Goal: Task Accomplishment & Management: Manage account settings

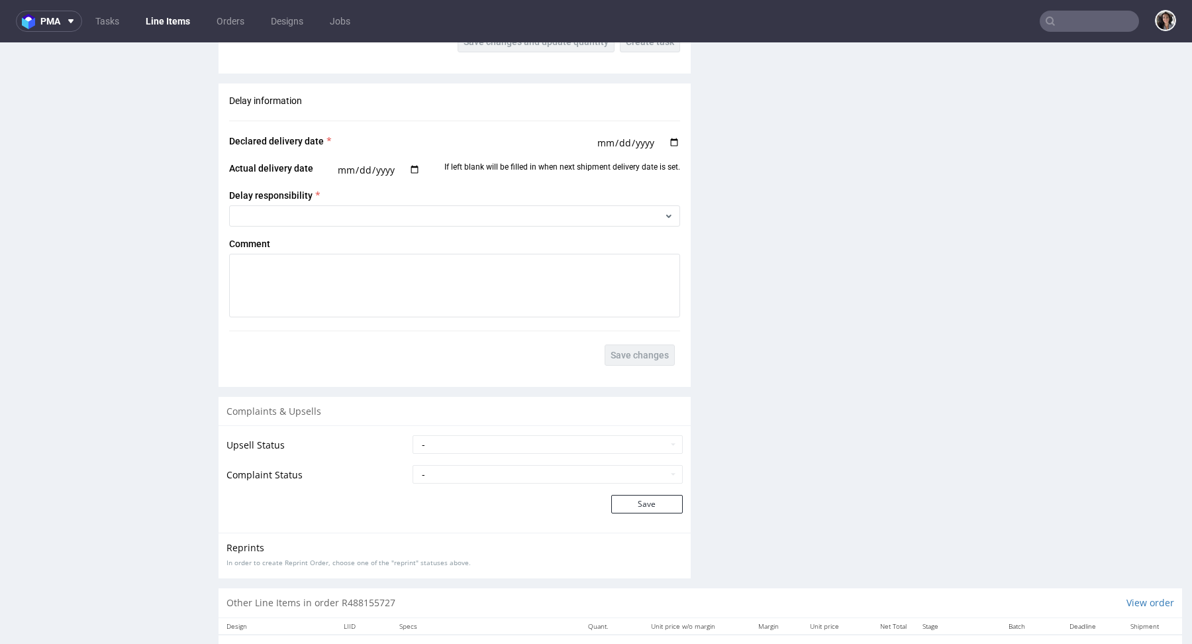
scroll to position [1973, 0]
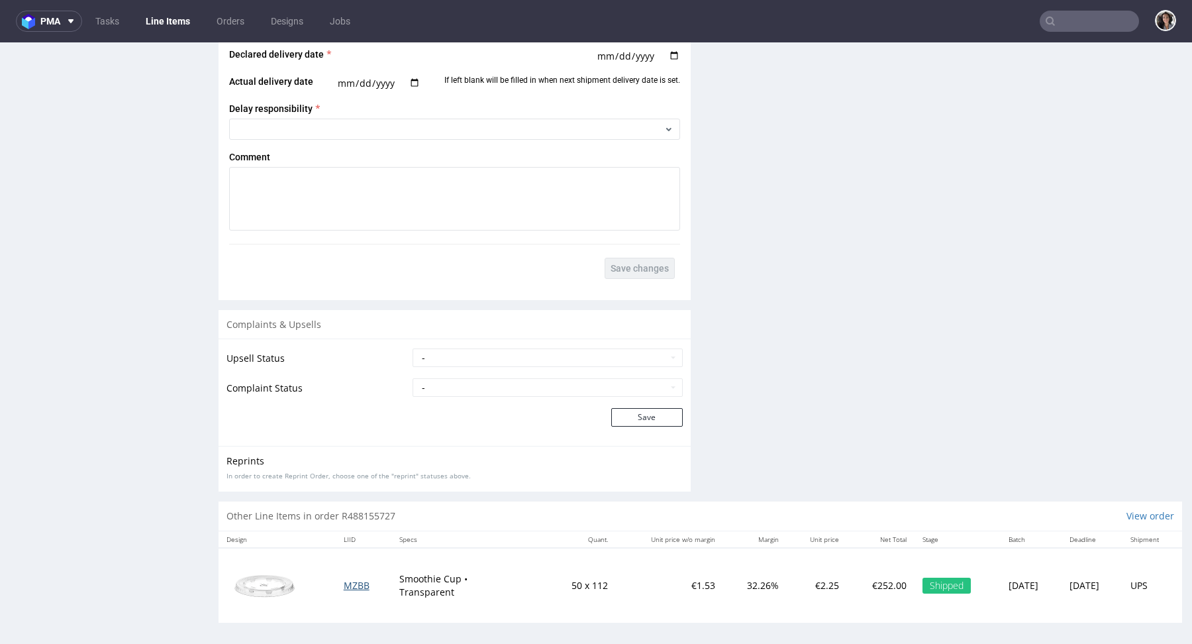
click at [352, 579] on span "MZBB" at bounding box center [357, 585] width 26 height 13
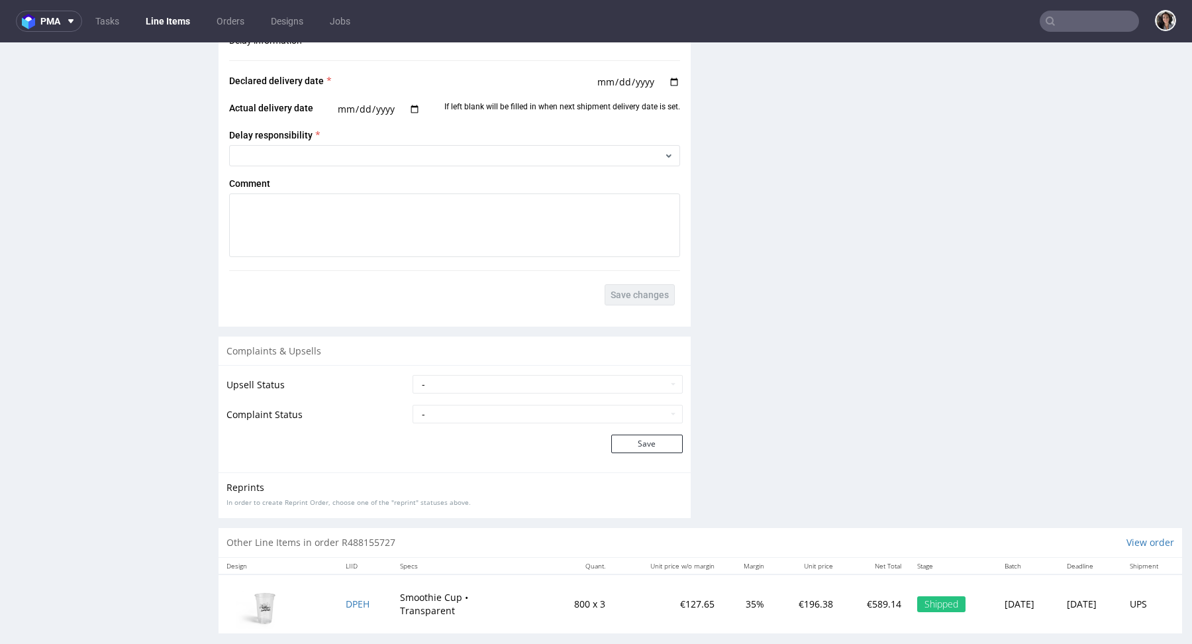
scroll to position [1973, 0]
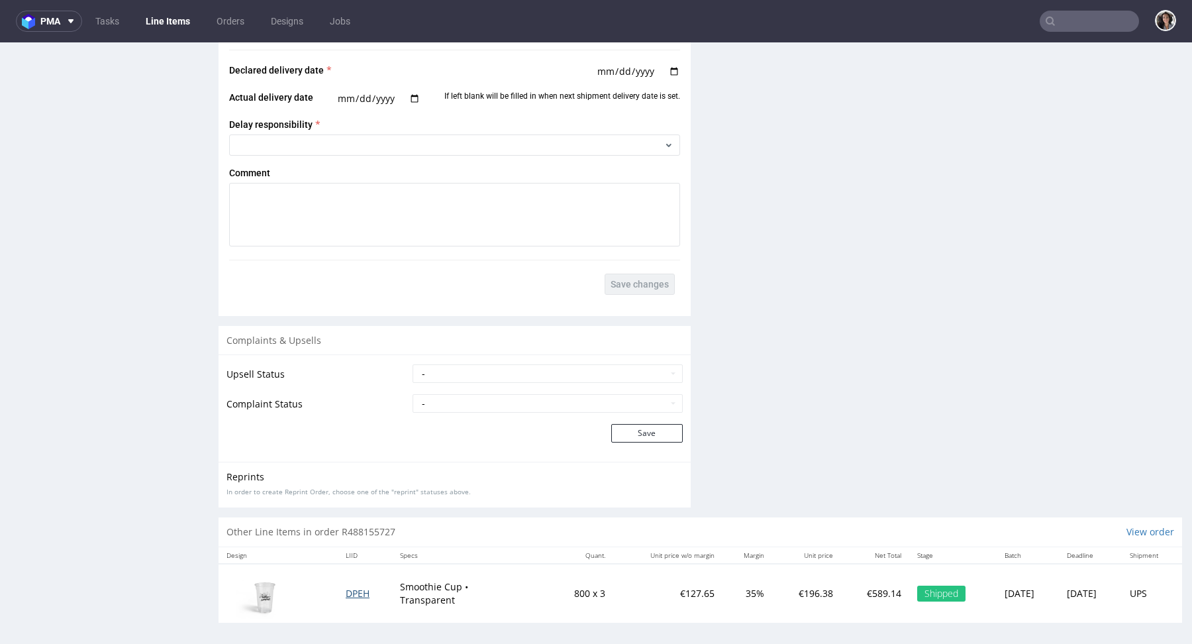
click at [346, 589] on span "DPEH" at bounding box center [358, 593] width 24 height 13
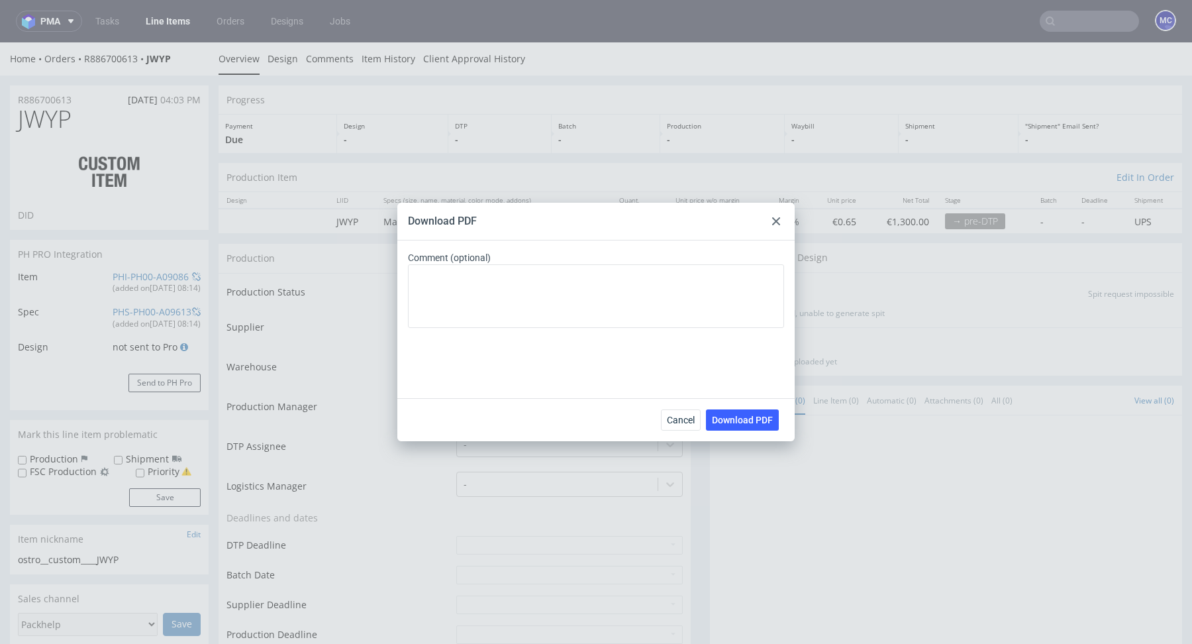
scroll to position [1387, 0]
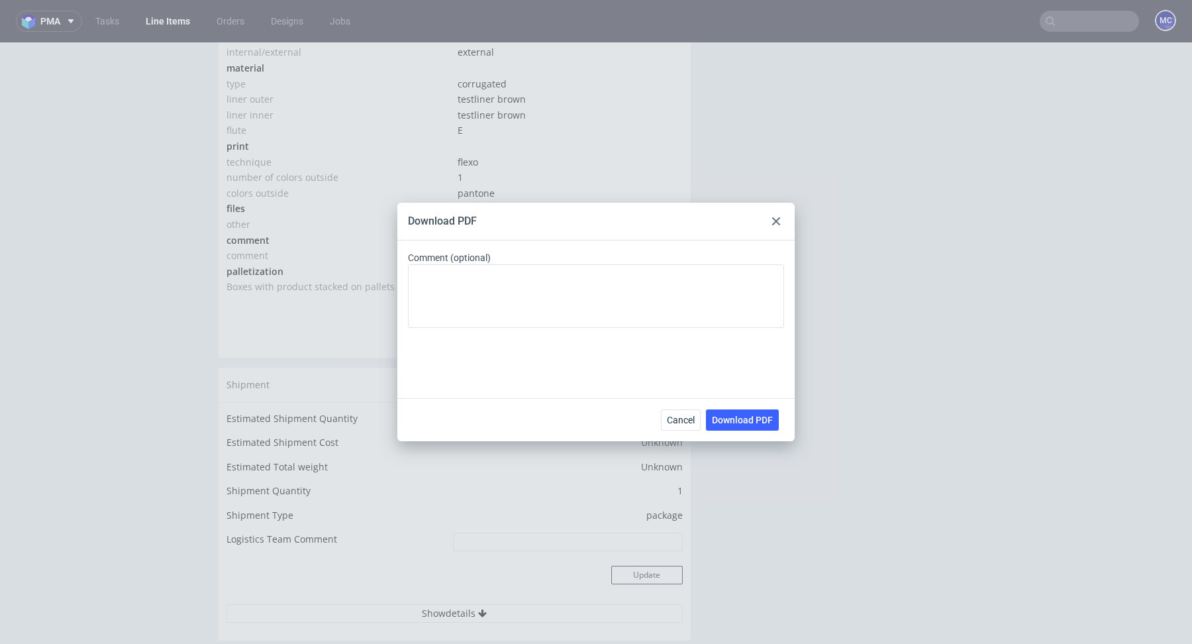
click at [775, 221] on use at bounding box center [776, 221] width 8 height 8
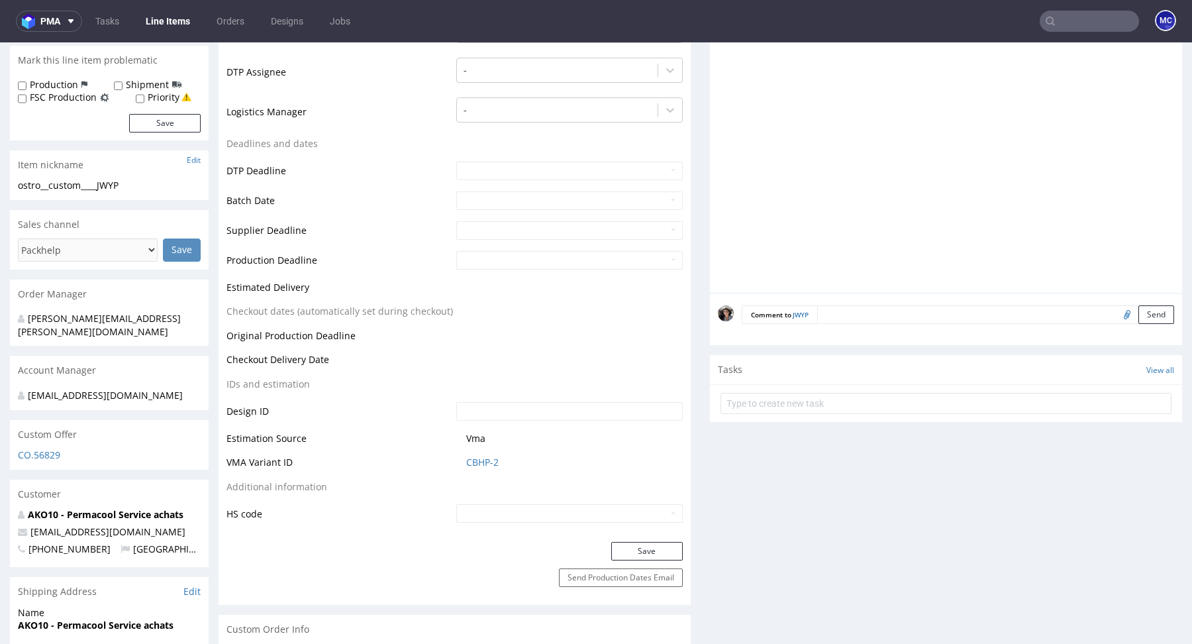
scroll to position [564, 0]
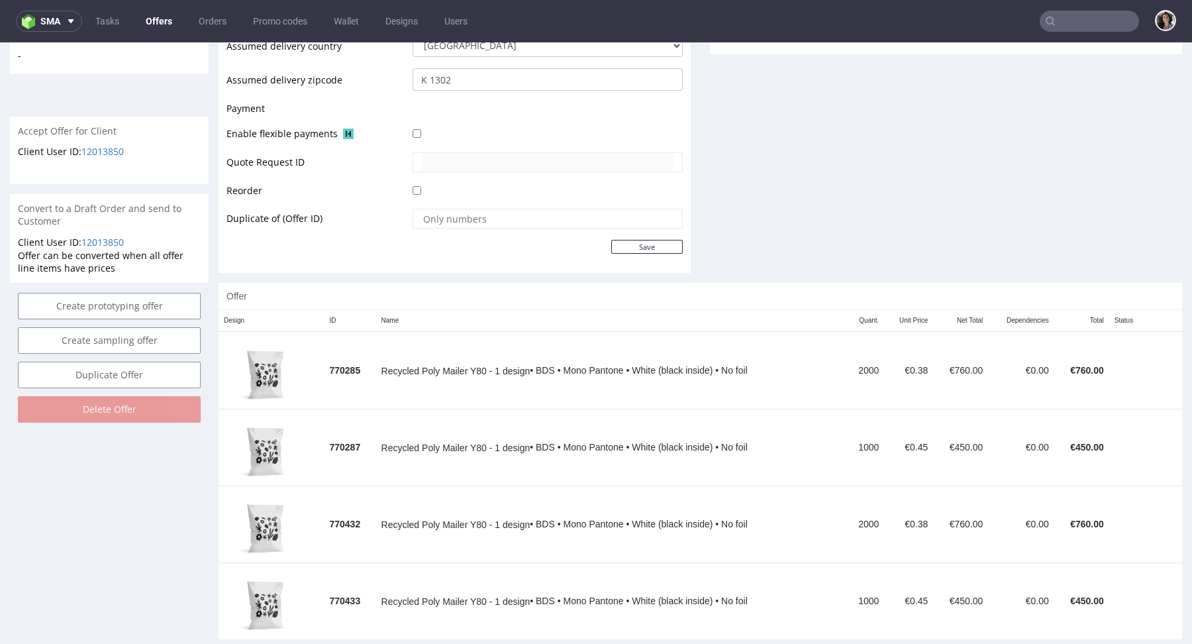
scroll to position [575, 0]
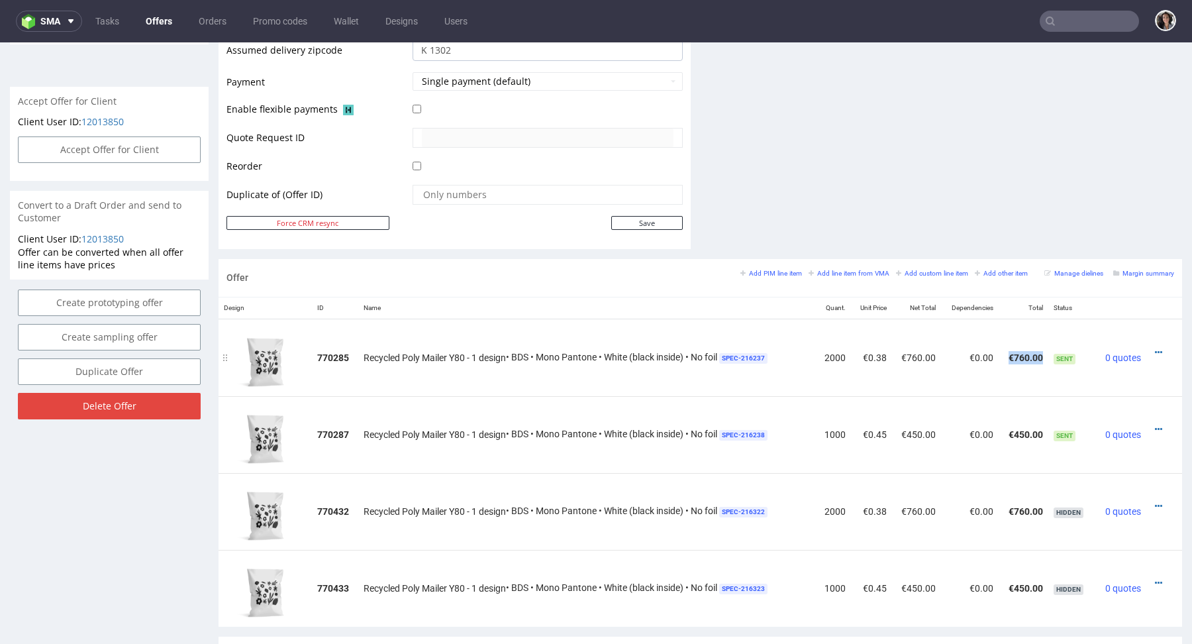
drag, startPoint x: 1033, startPoint y: 352, endPoint x: 999, endPoint y: 352, distance: 33.8
click at [999, 352] on td "€760.00" at bounding box center [1024, 357] width 50 height 77
copy td "€760.00"
drag, startPoint x: 999, startPoint y: 426, endPoint x: 1033, endPoint y: 427, distance: 33.8
click at [1033, 427] on td "€450.00" at bounding box center [1024, 434] width 50 height 77
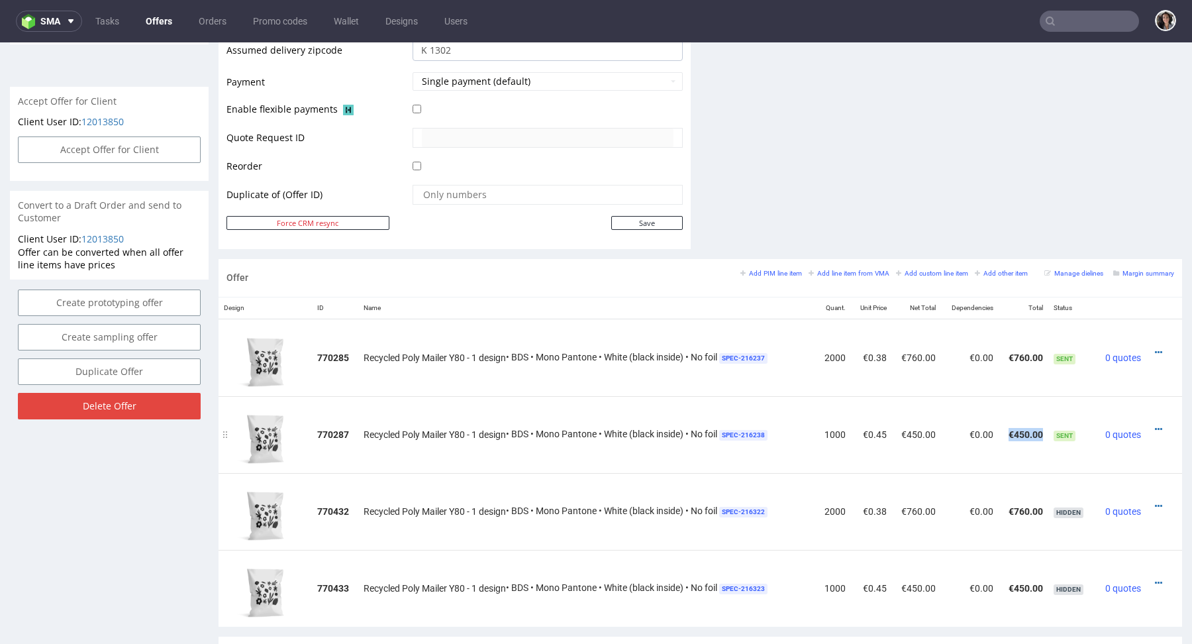
copy td "€450.00"
click at [1155, 348] on icon at bounding box center [1158, 352] width 7 height 9
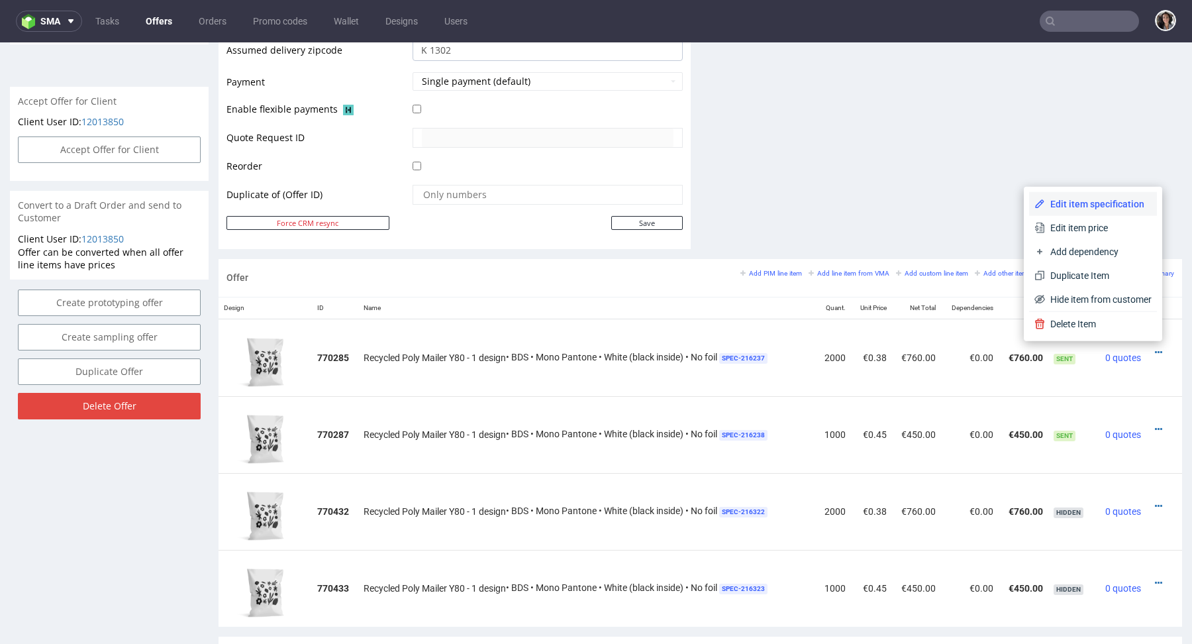
click at [1085, 215] on li "Edit item specification" at bounding box center [1093, 204] width 128 height 24
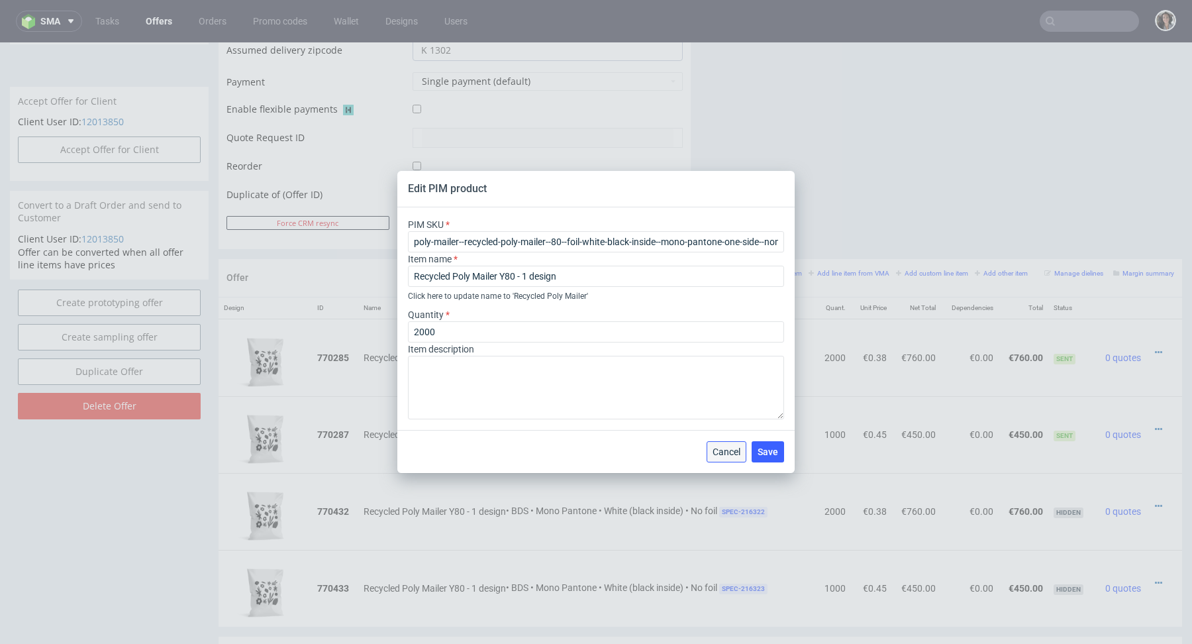
click at [726, 462] on button "Cancel" at bounding box center [727, 451] width 40 height 21
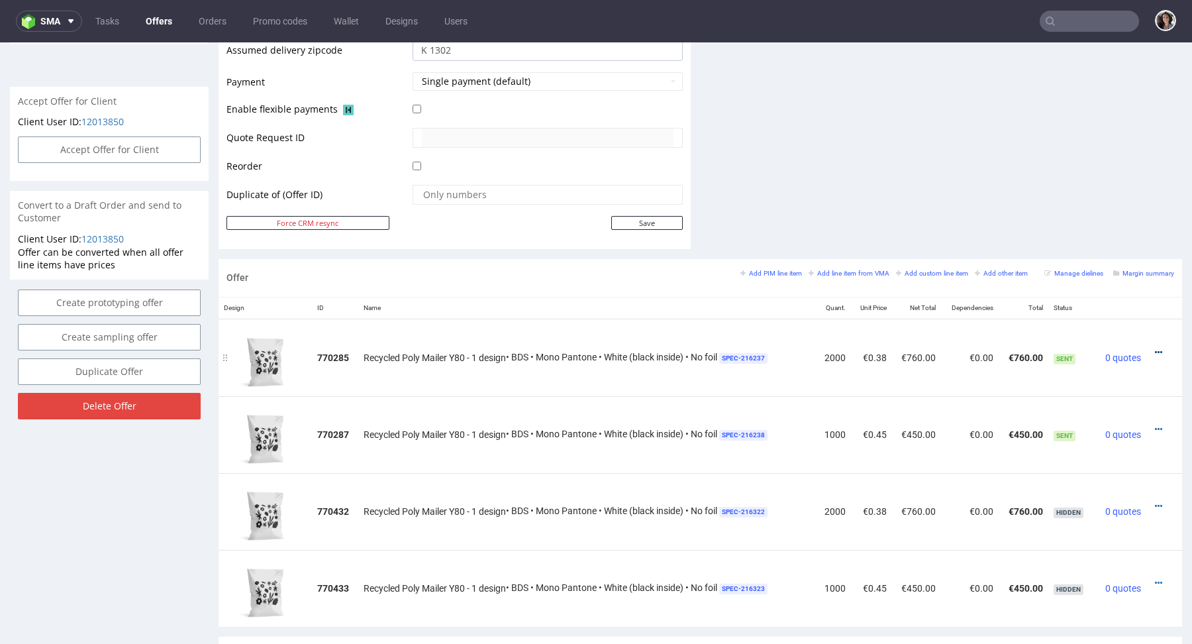
click at [1155, 348] on icon at bounding box center [1158, 352] width 7 height 9
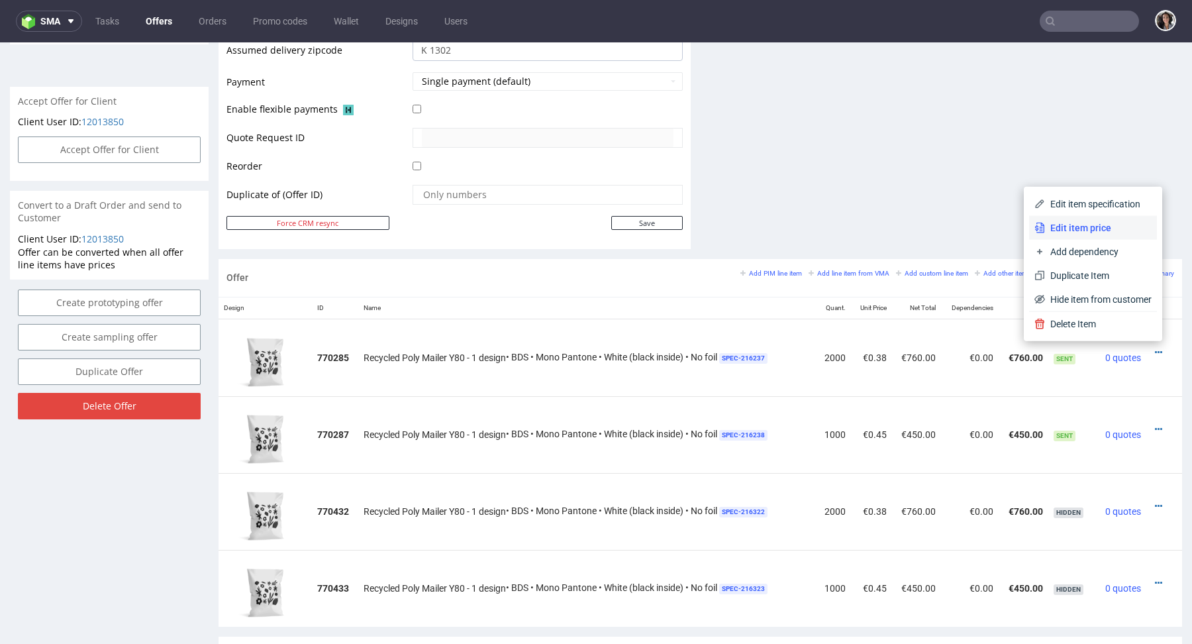
click at [1099, 230] on span "Edit item price" at bounding box center [1098, 227] width 107 height 13
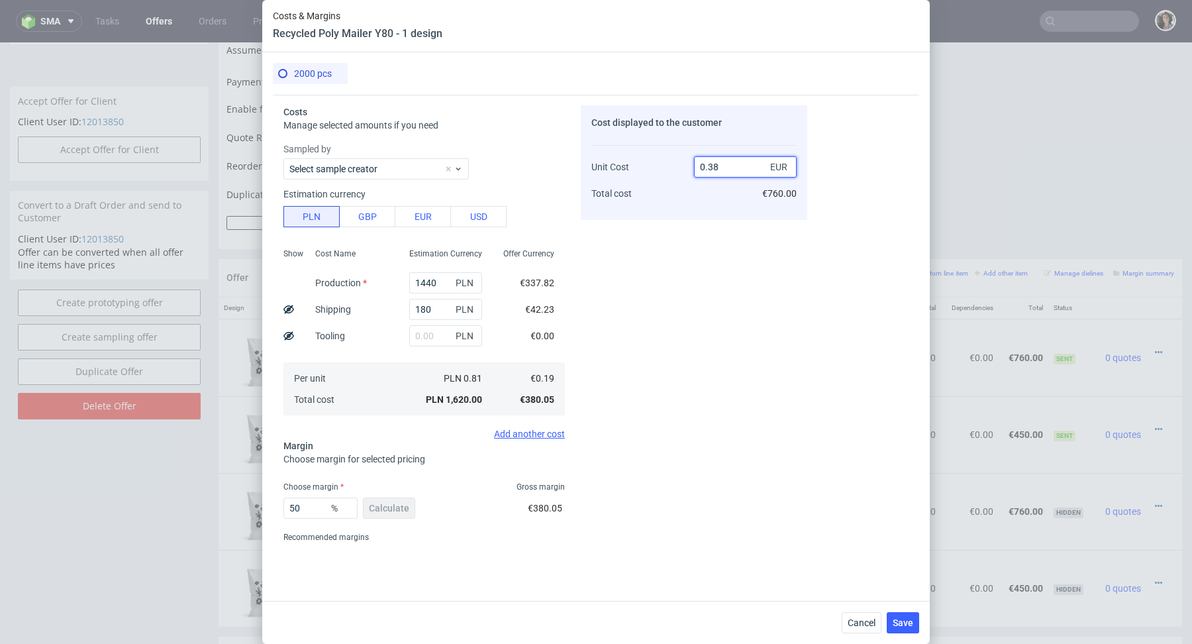
click at [718, 162] on input "0.38" at bounding box center [745, 166] width 103 height 21
type input "0.32"
type input "40.625"
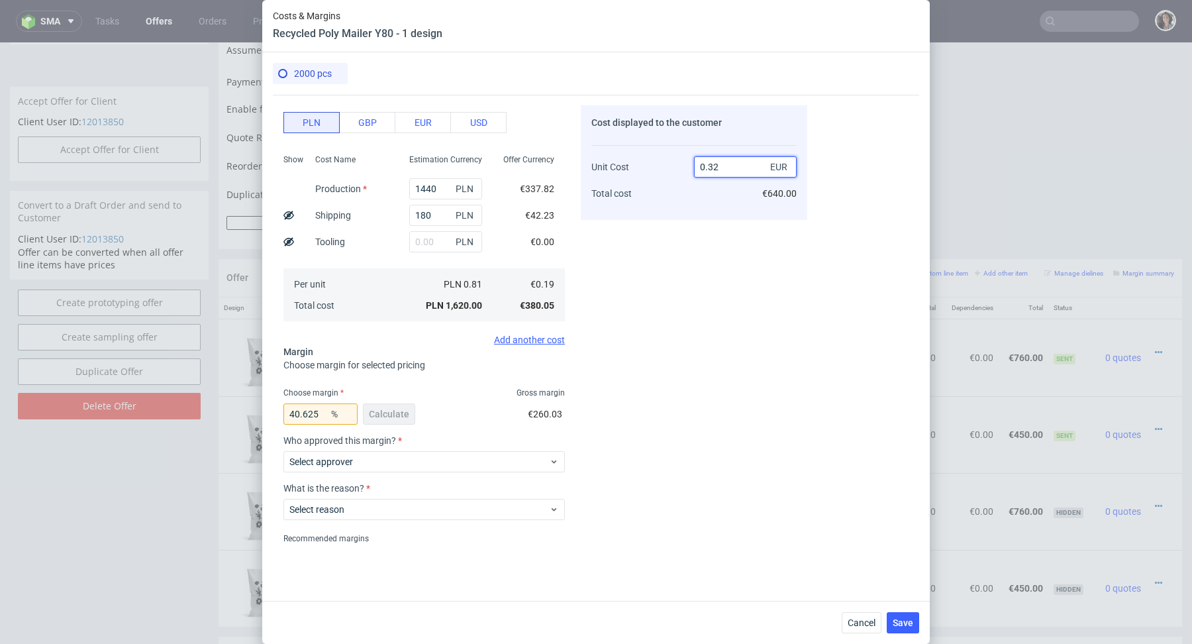
scroll to position [136, 0]
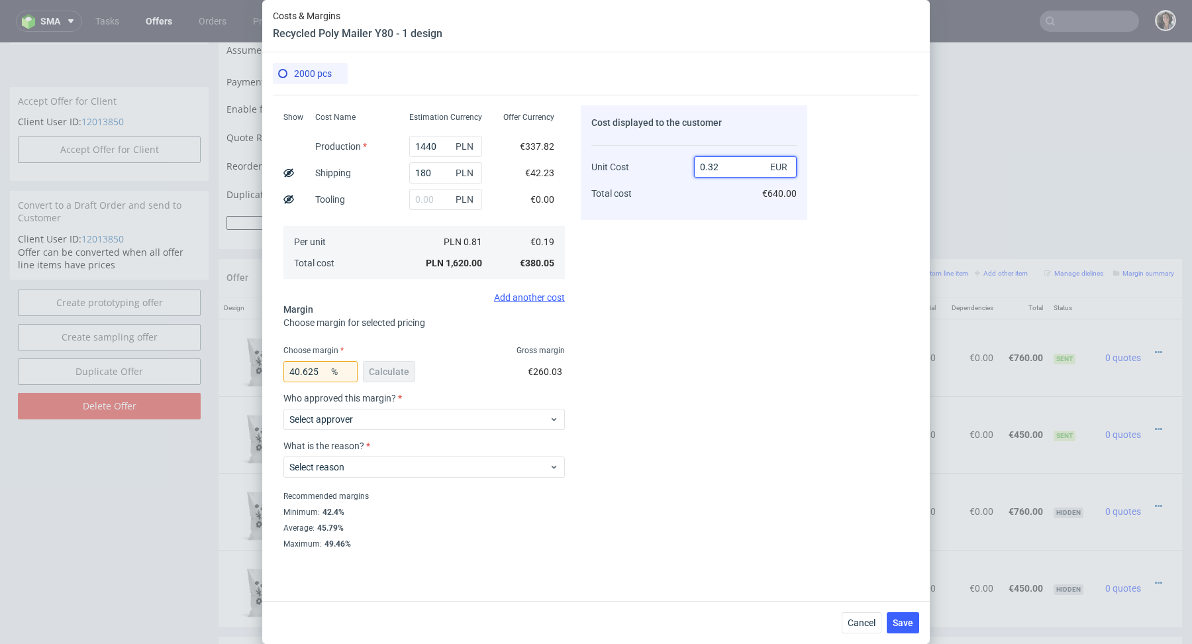
type input "0.32"
click at [311, 372] on input "40.625" at bounding box center [320, 371] width 74 height 21
click at [310, 372] on input "40.625" at bounding box center [320, 371] width 74 height 21
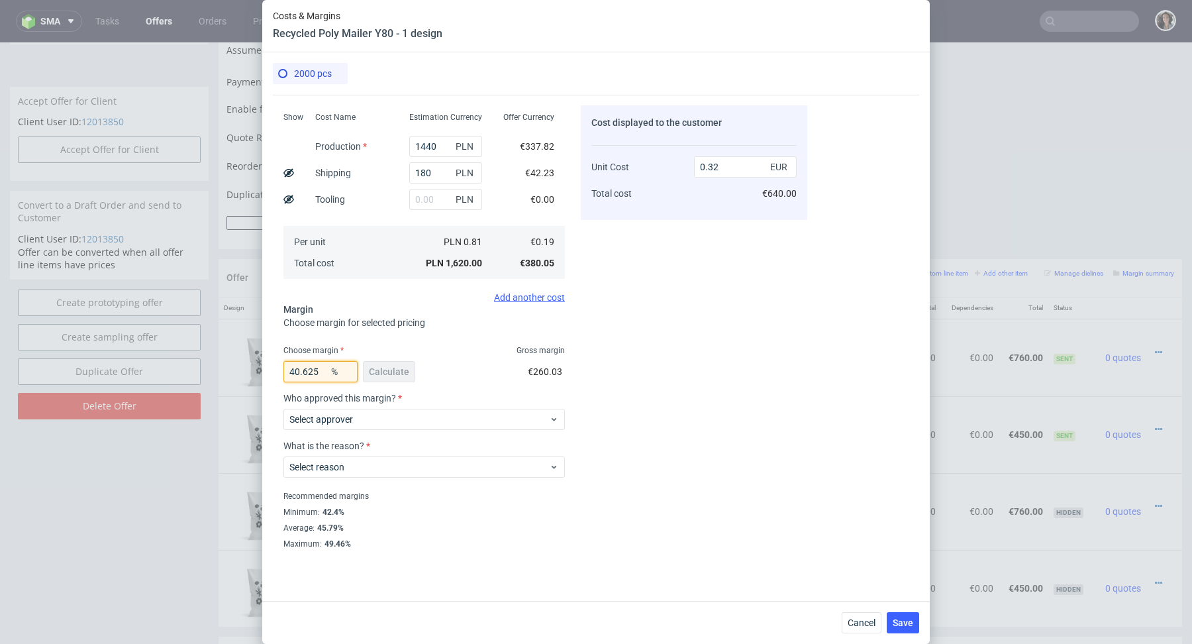
drag, startPoint x: 317, startPoint y: 369, endPoint x: 270, endPoint y: 368, distance: 47.7
click at [270, 368] on div "2000 pcs Costs Manage selected amounts if you need Sampled by Select sample cre…" at bounding box center [595, 326] width 667 height 548
type input "42"
type input "0.33"
click at [313, 342] on fieldset "Costs Manage selected amounts if you need Sampled by Select sample creator Esti…" at bounding box center [423, 259] width 281 height 580
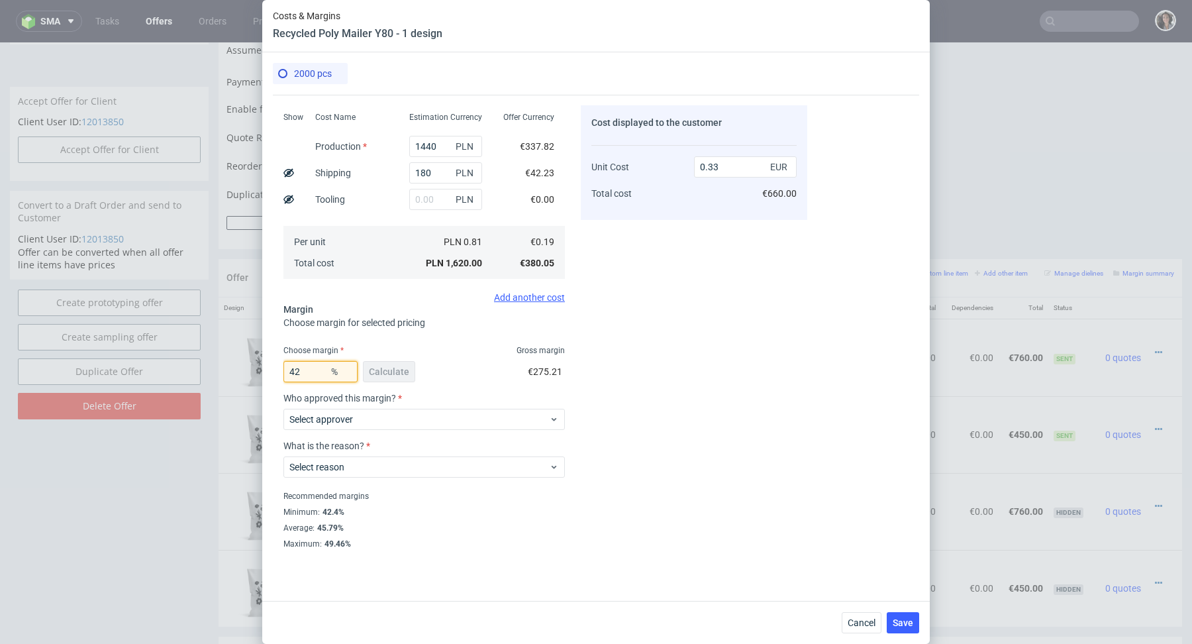
click at [316, 370] on input "42" at bounding box center [320, 371] width 74 height 21
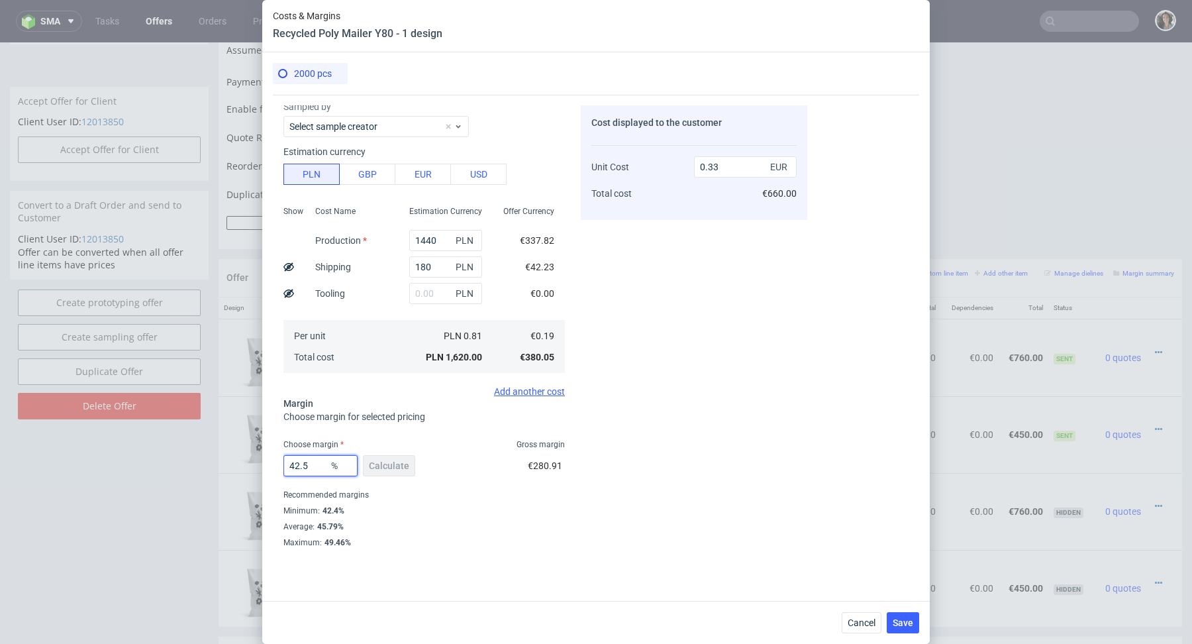
scroll to position [41, 0]
type input "42.5"
click at [357, 332] on div "Per unit Total cost" at bounding box center [352, 347] width 94 height 53
click at [856, 618] on span "Cancel" at bounding box center [862, 622] width 28 height 9
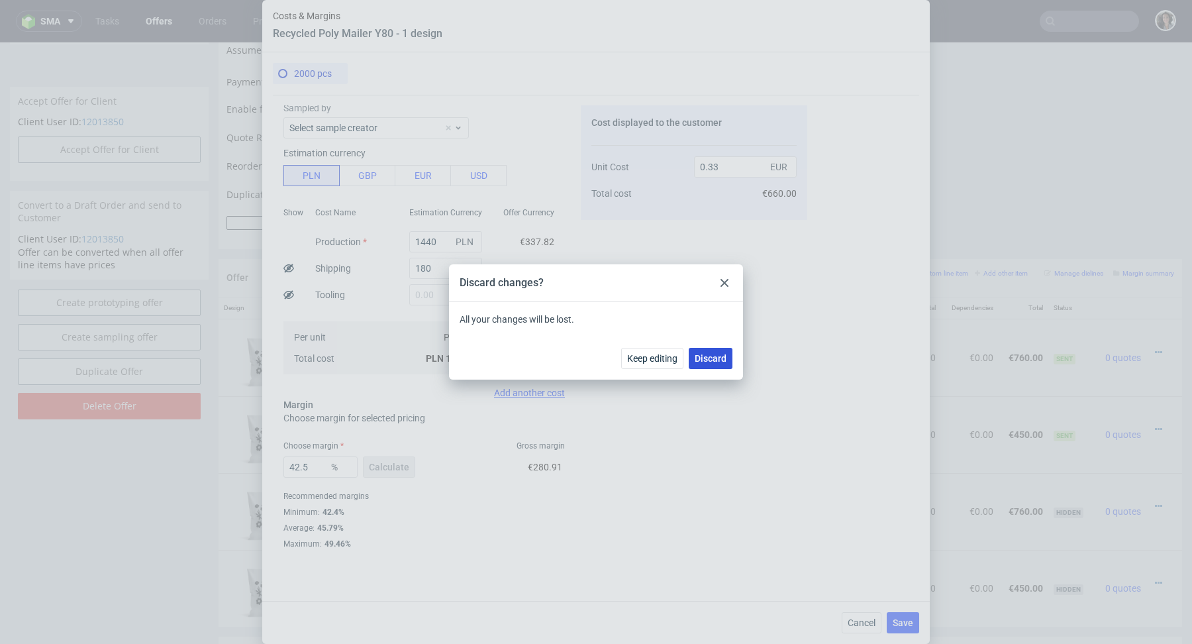
click at [701, 356] on span "Discard" at bounding box center [711, 358] width 32 height 9
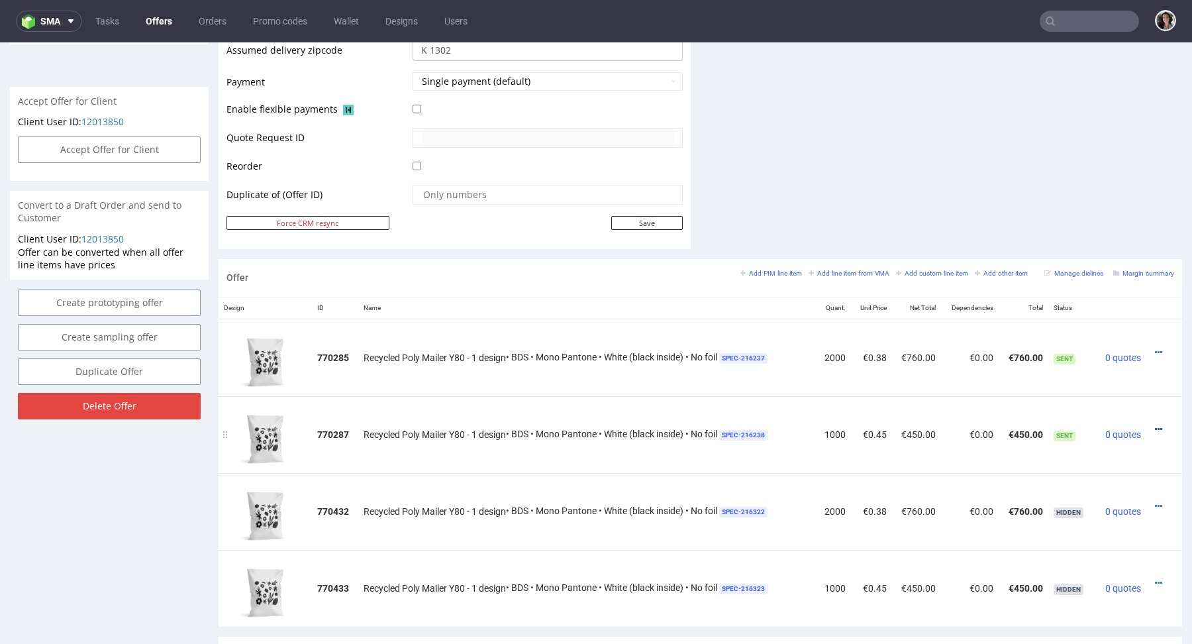
click at [1155, 425] on icon at bounding box center [1158, 428] width 7 height 9
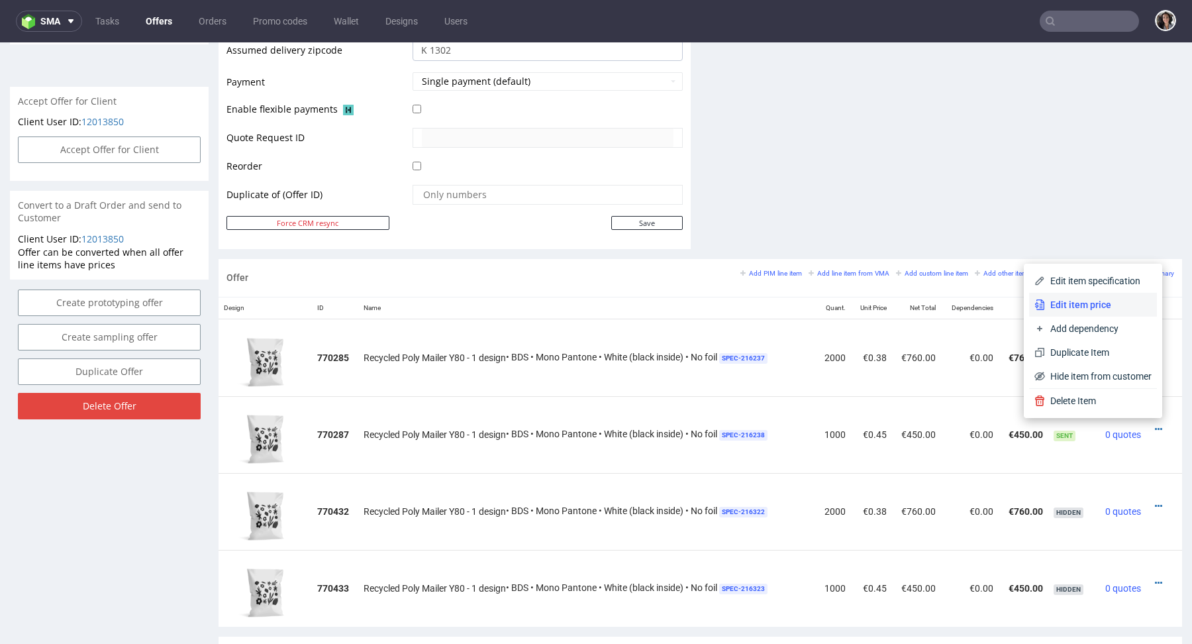
click at [1085, 303] on span "Edit item price" at bounding box center [1098, 304] width 107 height 13
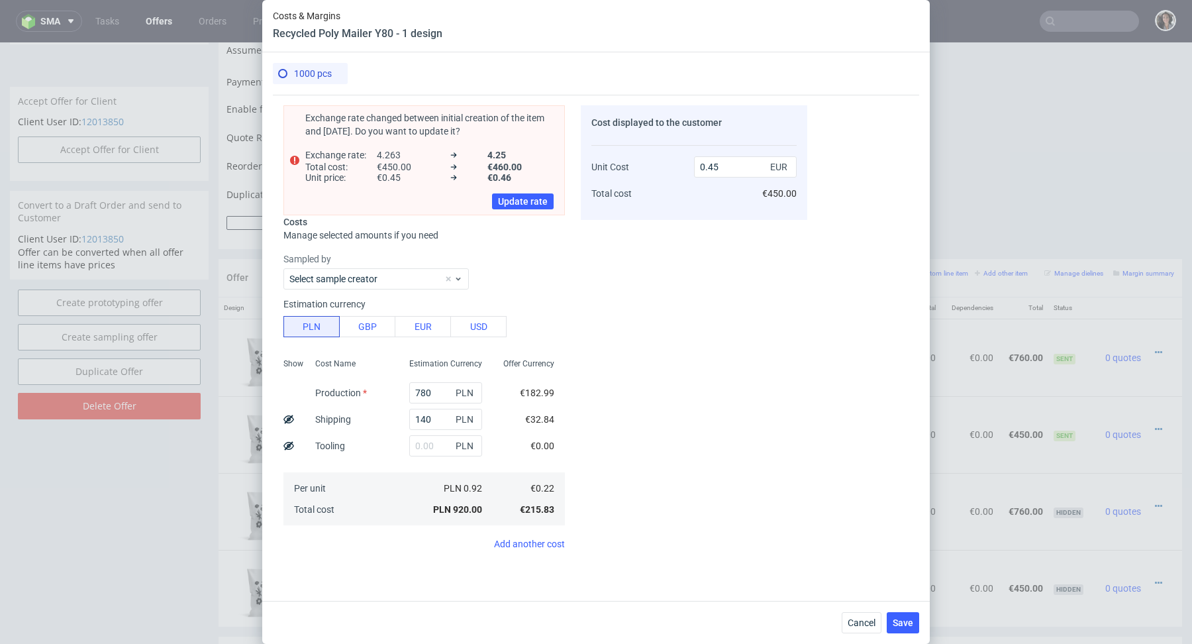
scroll to position [0, 0]
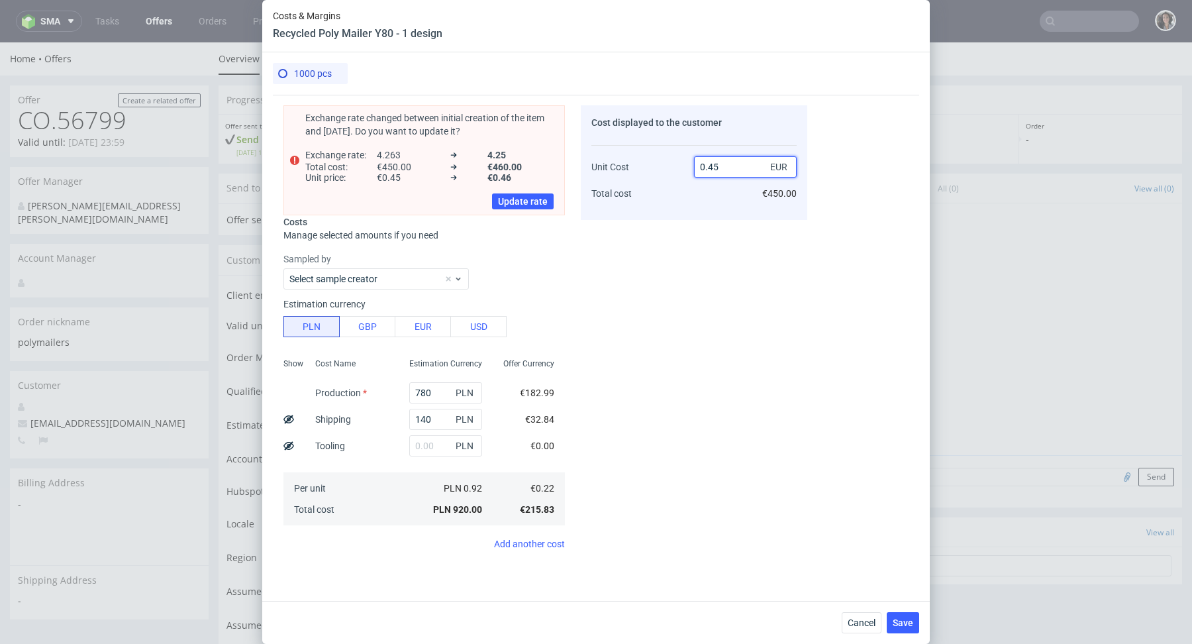
drag, startPoint x: 707, startPoint y: 166, endPoint x: 745, endPoint y: 166, distance: 37.7
click at [745, 166] on input "0.45" at bounding box center [745, 166] width 103 height 21
type input "0.38"
type input "42.10526315789473"
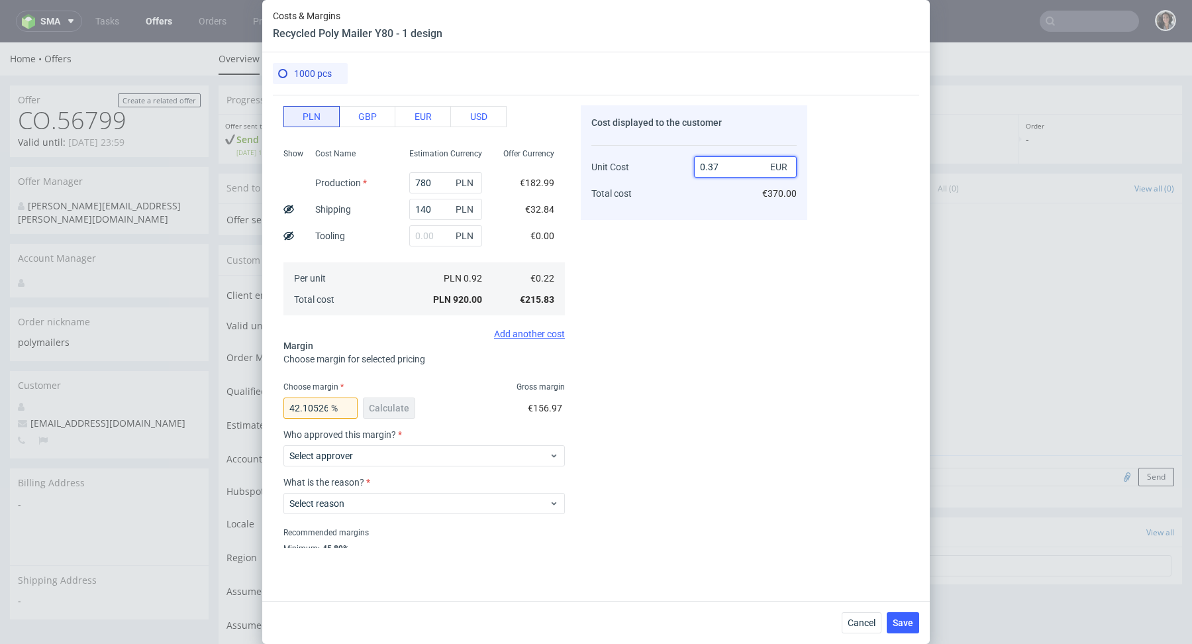
scroll to position [136, 0]
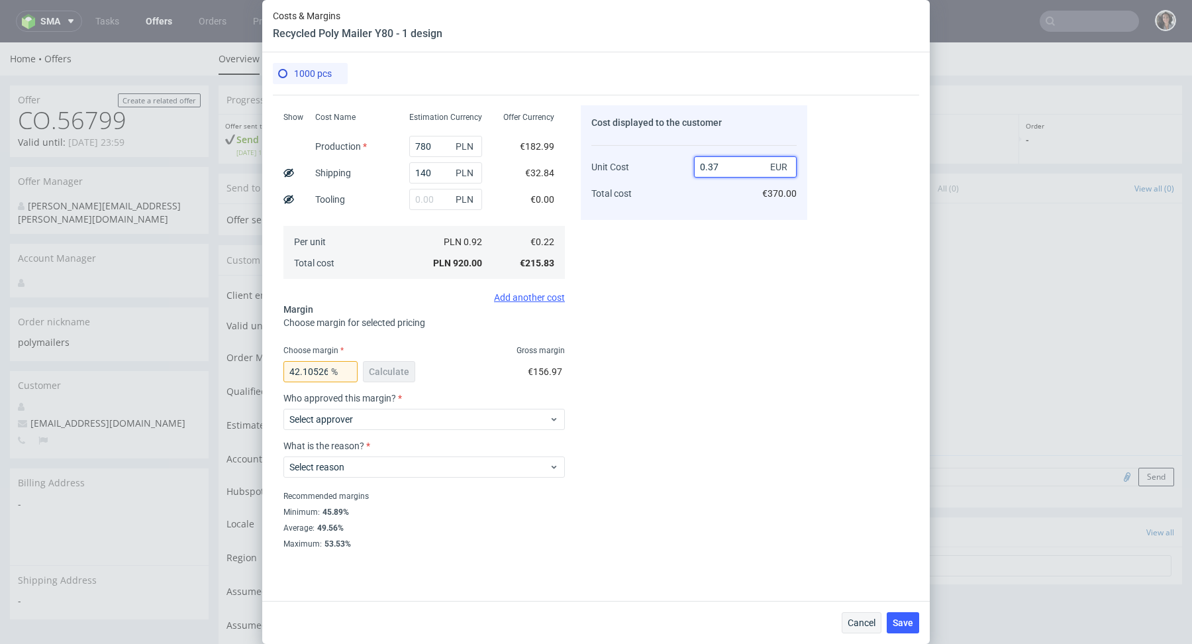
type input "0.37"
click at [857, 620] on span "Cancel" at bounding box center [862, 622] width 28 height 9
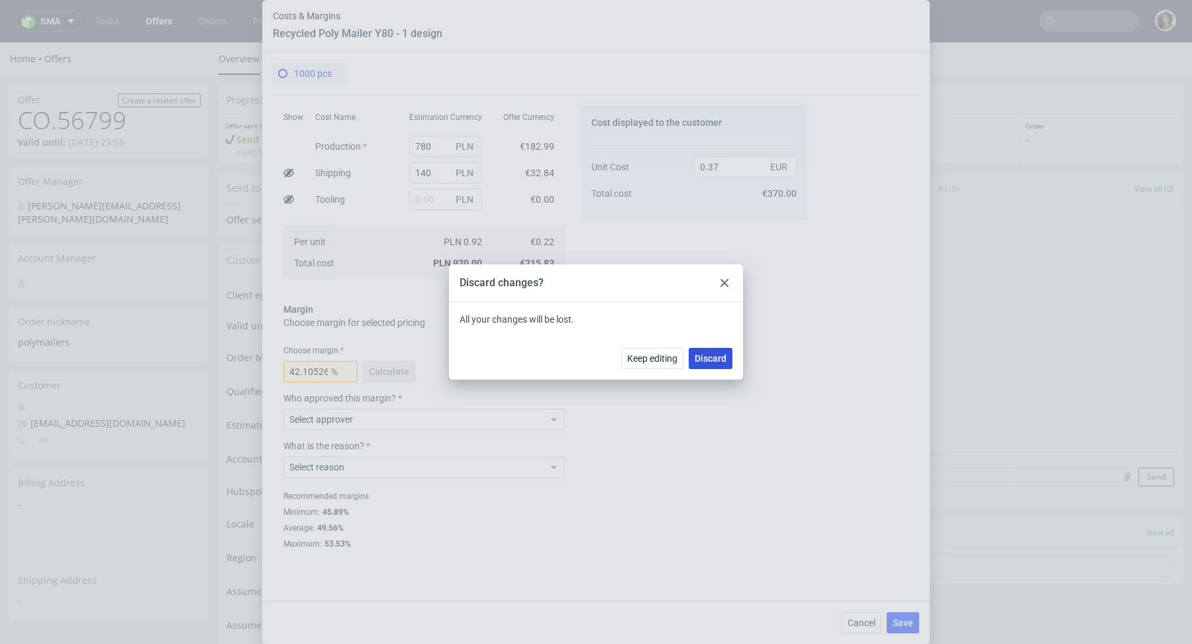
click at [711, 363] on span "Discard" at bounding box center [711, 358] width 32 height 9
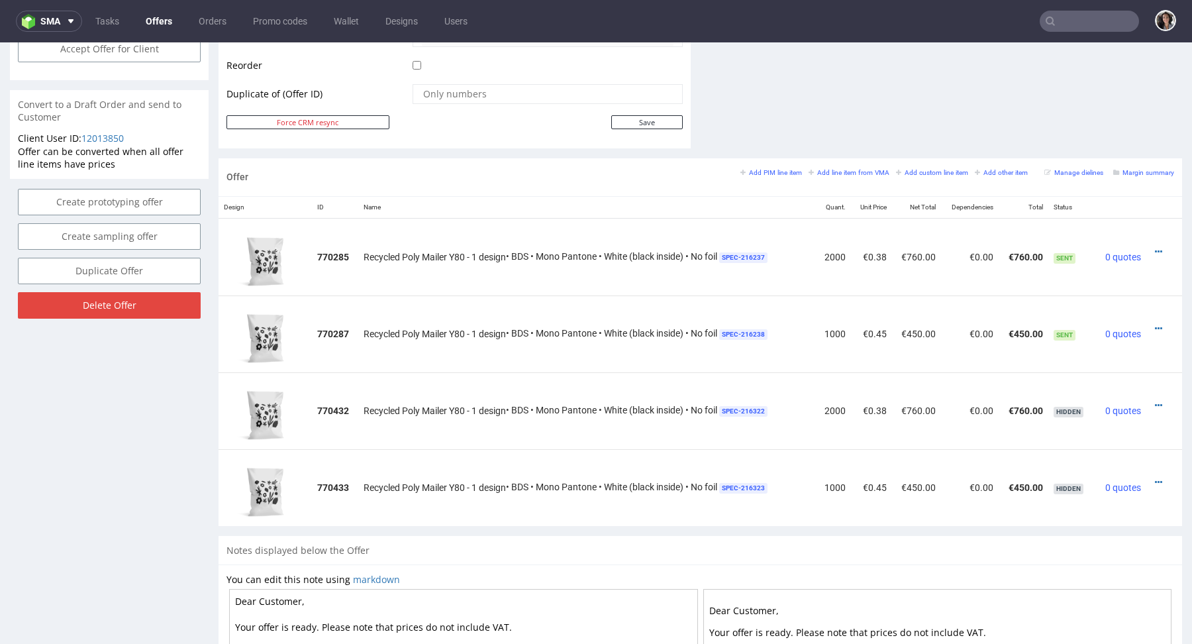
scroll to position [673, 0]
